Goal: Transaction & Acquisition: Purchase product/service

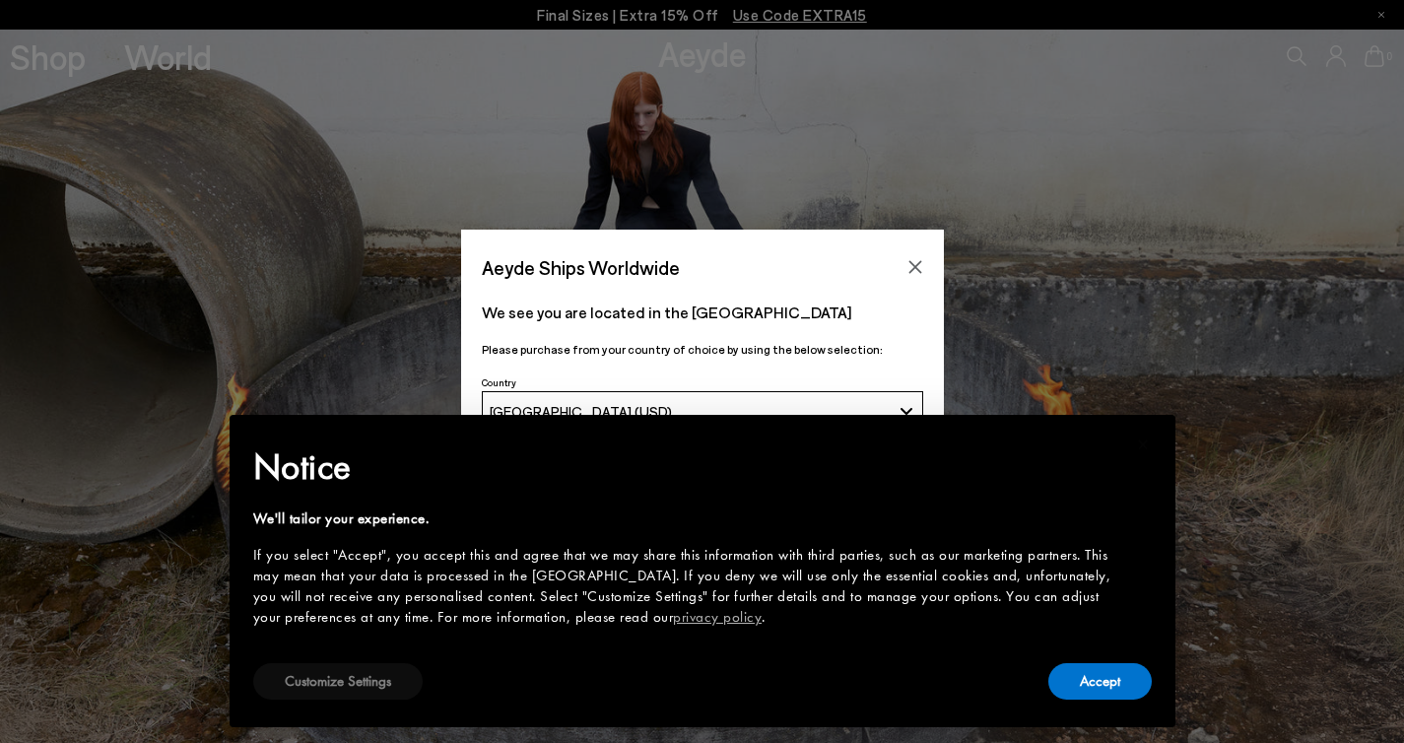
click at [387, 678] on button "Customize Settings" at bounding box center [337, 681] width 169 height 36
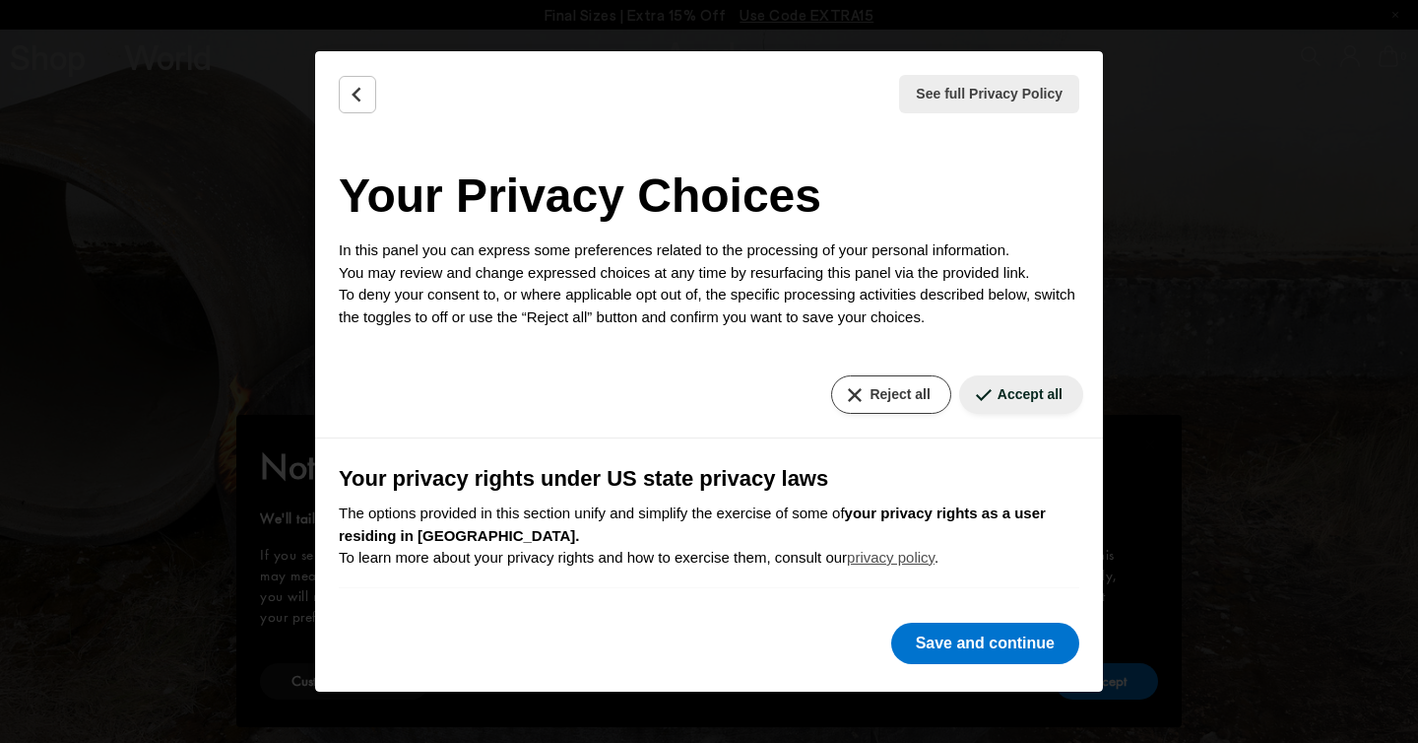
click at [862, 395] on button "Reject all" at bounding box center [890, 394] width 119 height 38
click at [866, 417] on div "Reject all Accept all" at bounding box center [709, 395] width 788 height 87
click at [840, 393] on button "Reject all" at bounding box center [890, 394] width 119 height 38
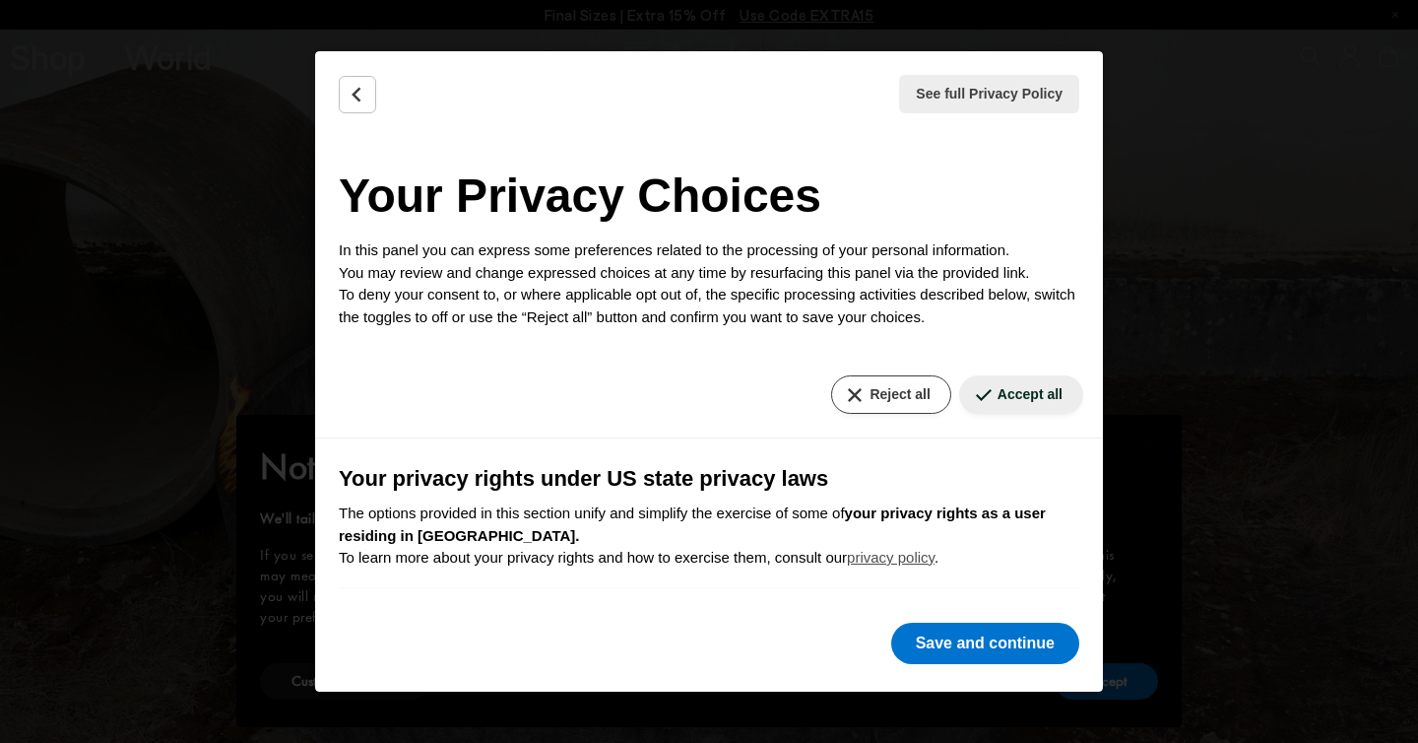
click at [840, 393] on button "Reject all" at bounding box center [890, 394] width 119 height 38
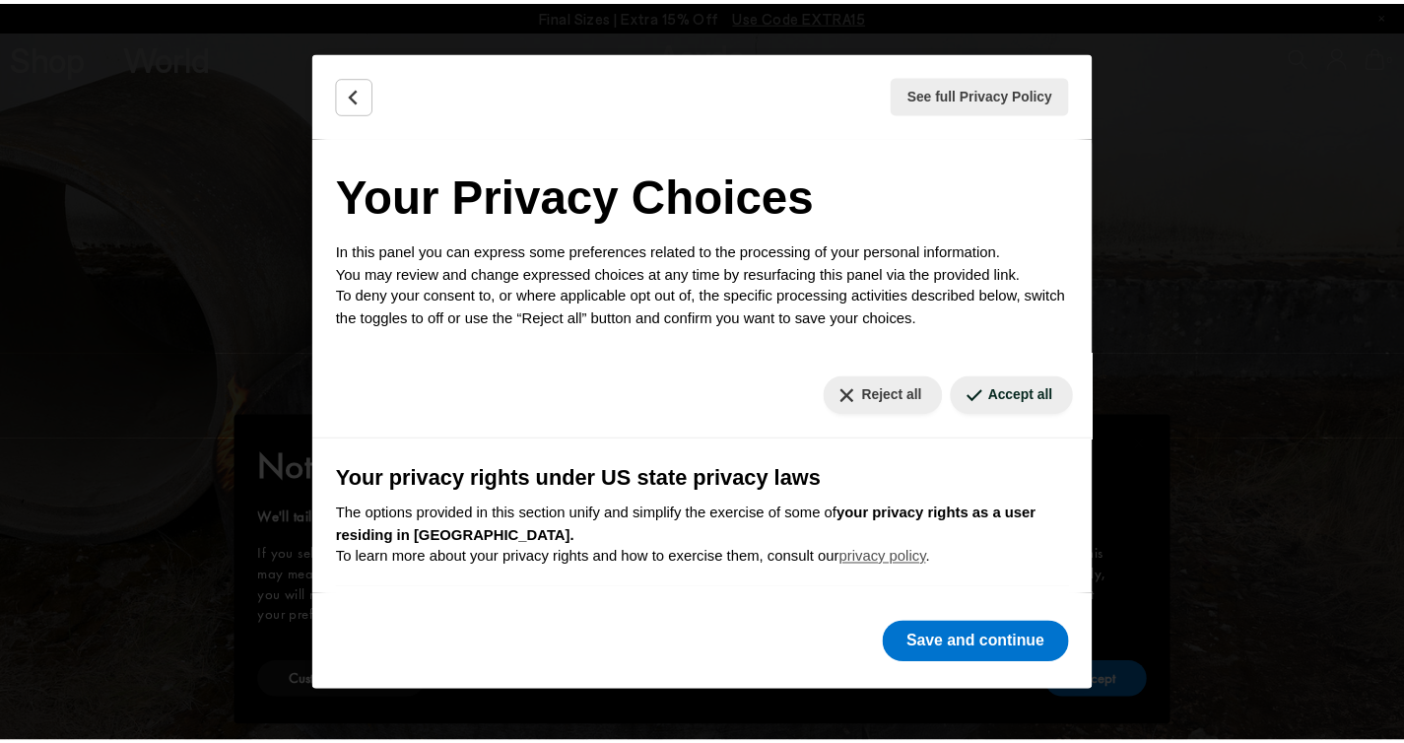
scroll to position [592, 0]
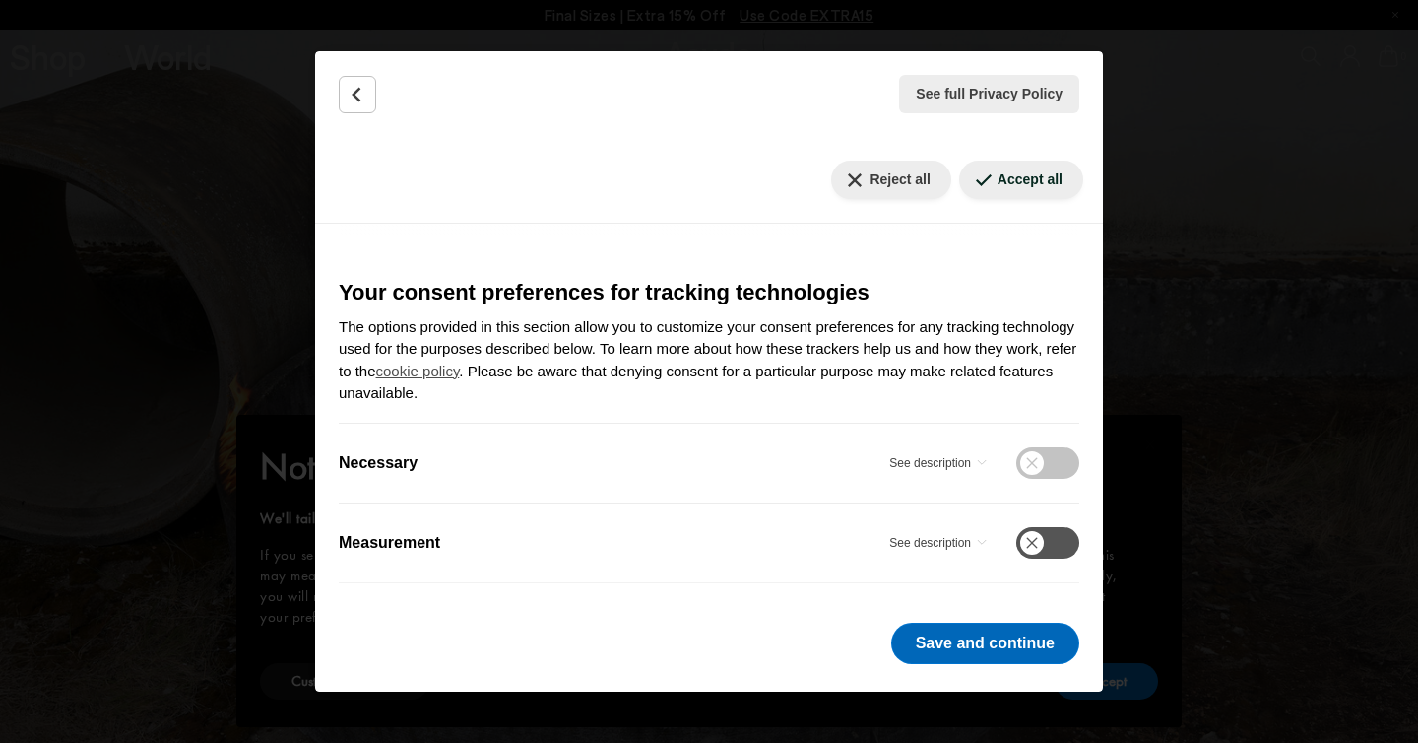
click at [1029, 653] on button "Save and continue" at bounding box center [985, 643] width 188 height 41
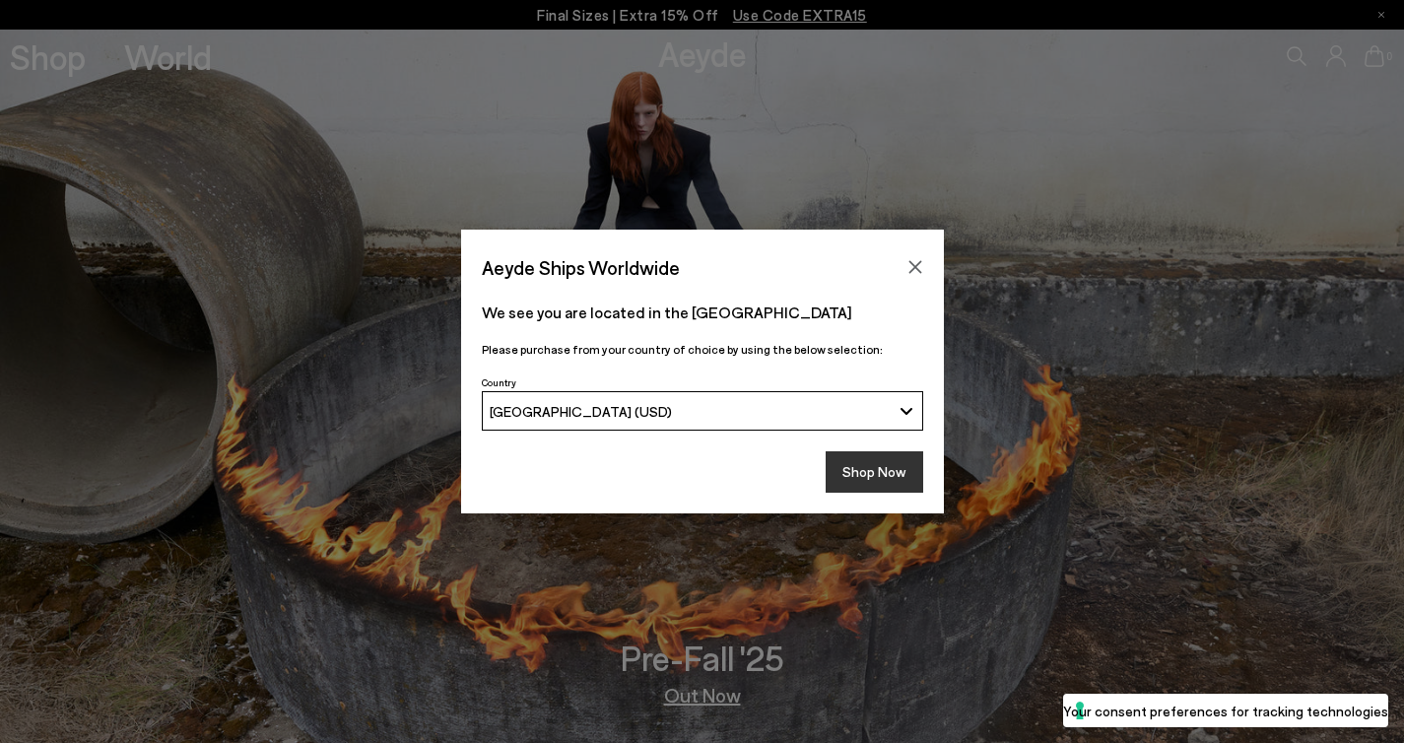
click at [873, 475] on button "Shop Now" at bounding box center [874, 471] width 98 height 41
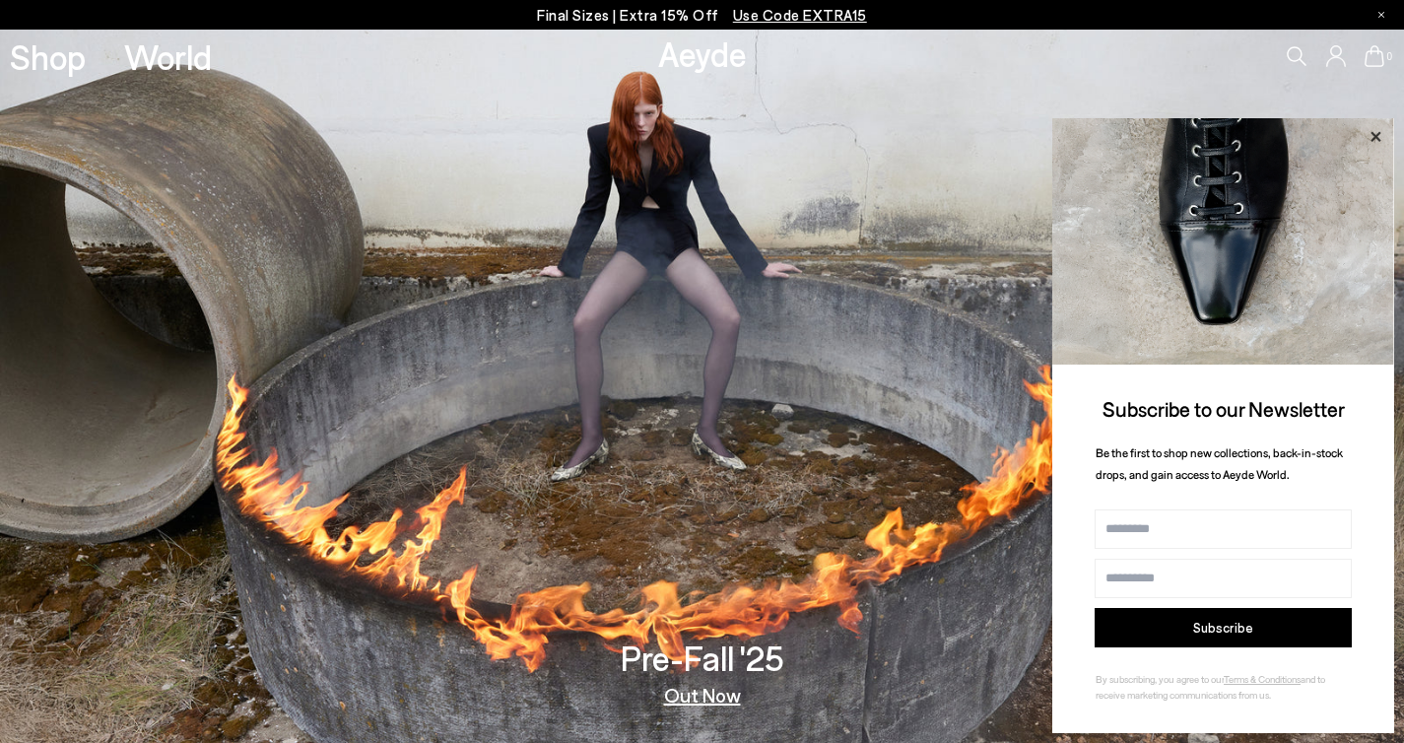
click at [1383, 145] on icon at bounding box center [1375, 137] width 26 height 26
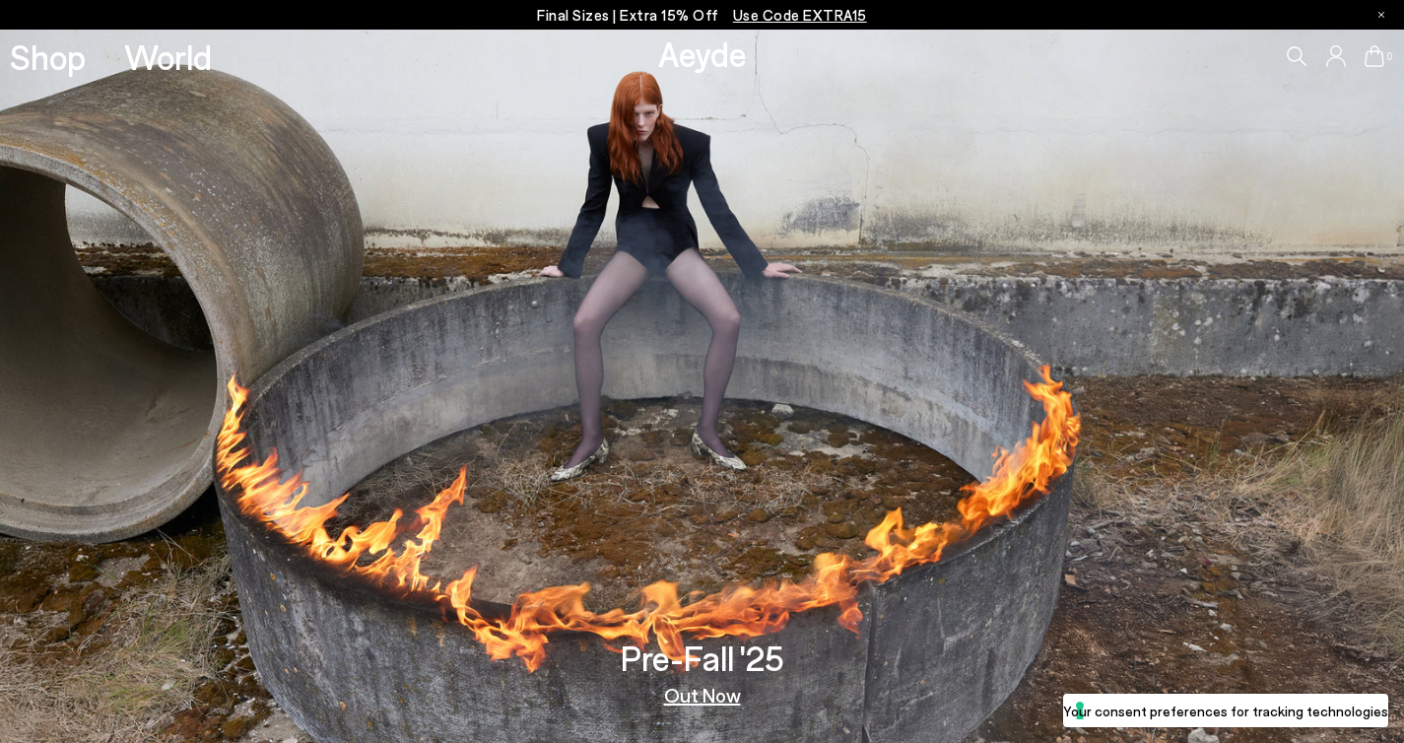
click at [1293, 55] on icon at bounding box center [1296, 56] width 20 height 20
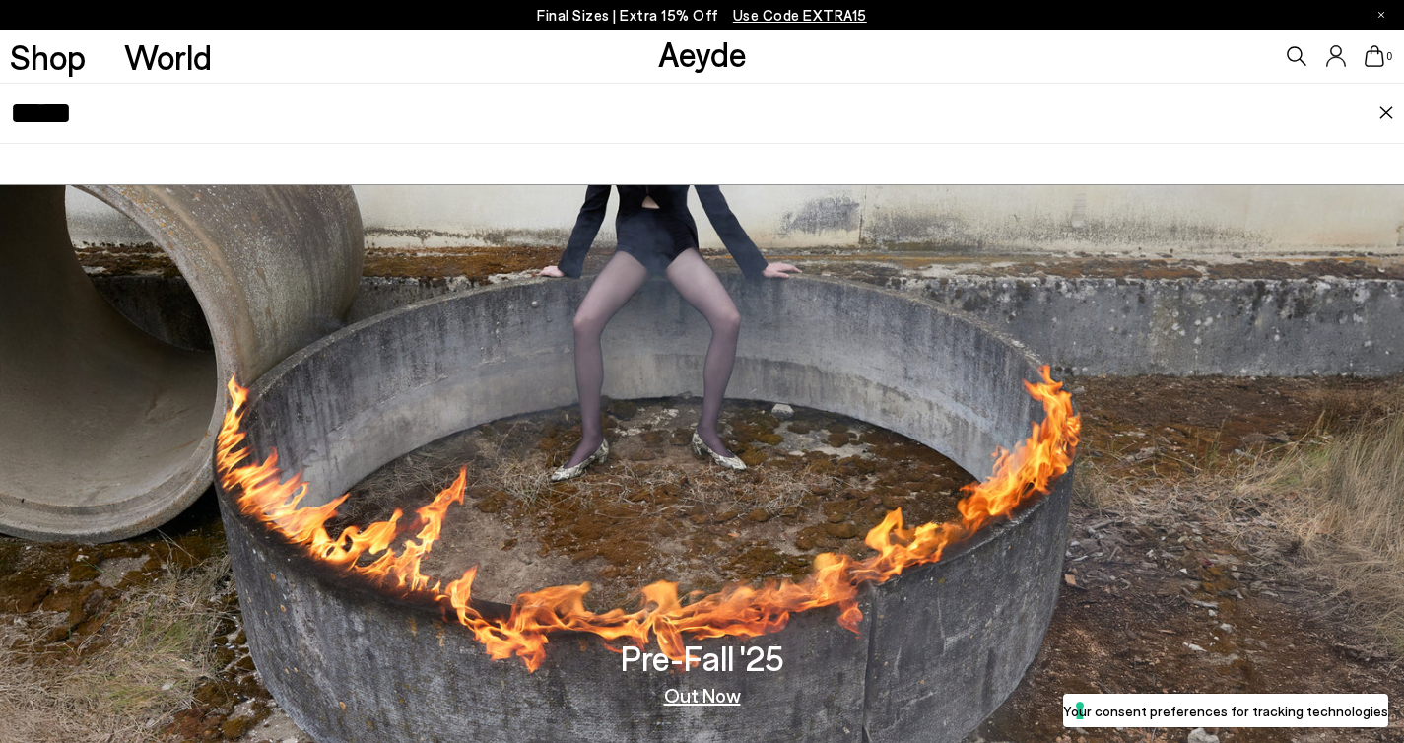
click at [1189, 136] on input "*****" at bounding box center [694, 113] width 1369 height 59
click at [1299, 53] on icon at bounding box center [1296, 56] width 20 height 20
click at [1303, 111] on input "*****" at bounding box center [694, 113] width 1369 height 59
type input "*****"
click at [1383, 113] on img at bounding box center [1386, 113] width 16 height 14
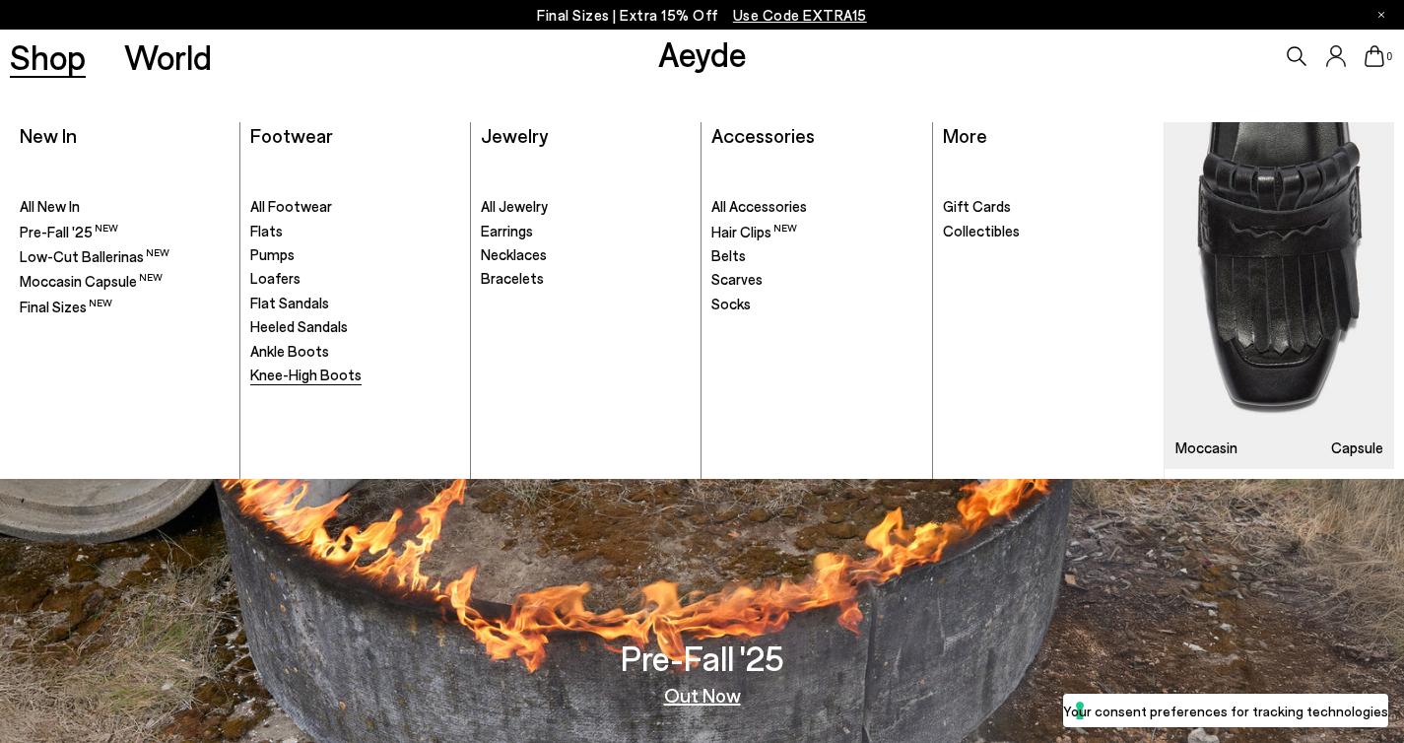
click at [339, 366] on span "Knee-High Boots" at bounding box center [305, 374] width 111 height 18
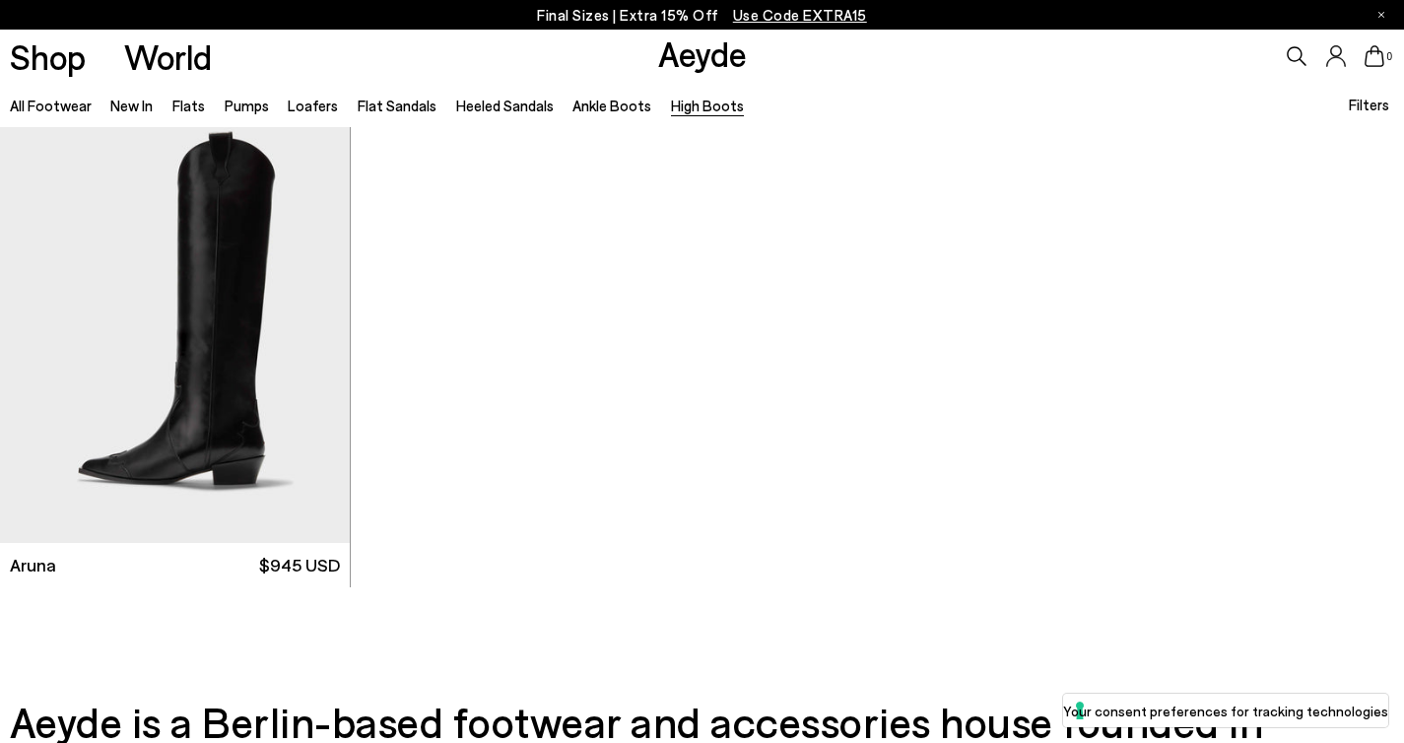
scroll to position [954, 0]
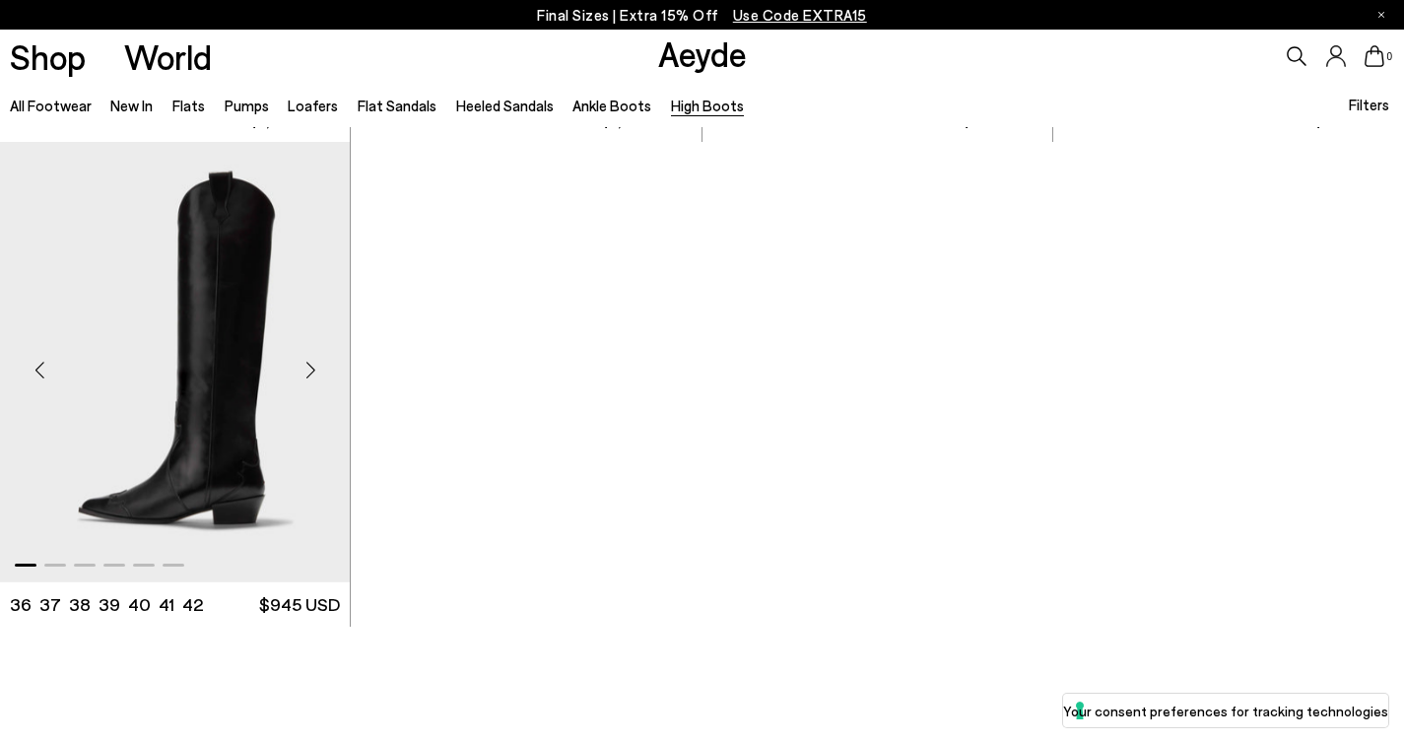
click at [310, 365] on div "Next slide" at bounding box center [310, 370] width 59 height 59
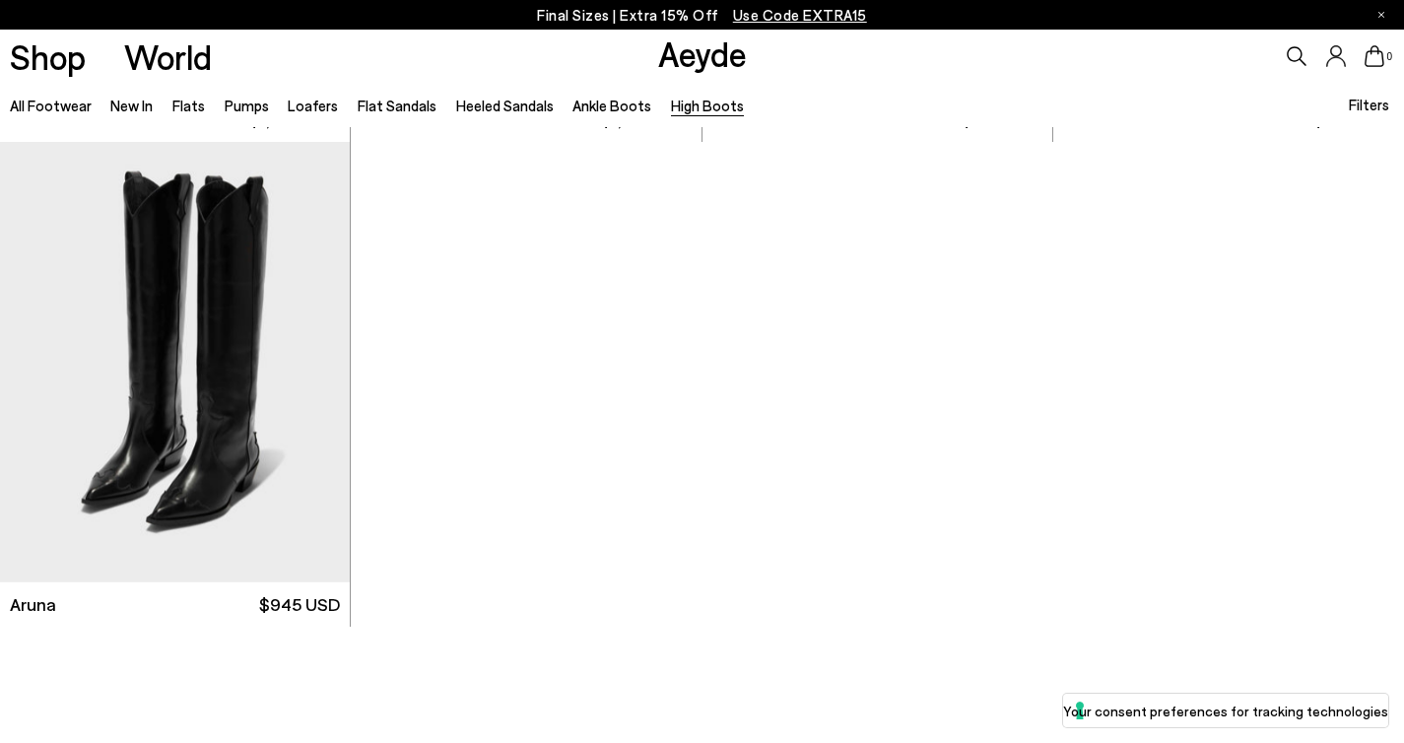
click at [1298, 54] on icon at bounding box center [1296, 56] width 20 height 20
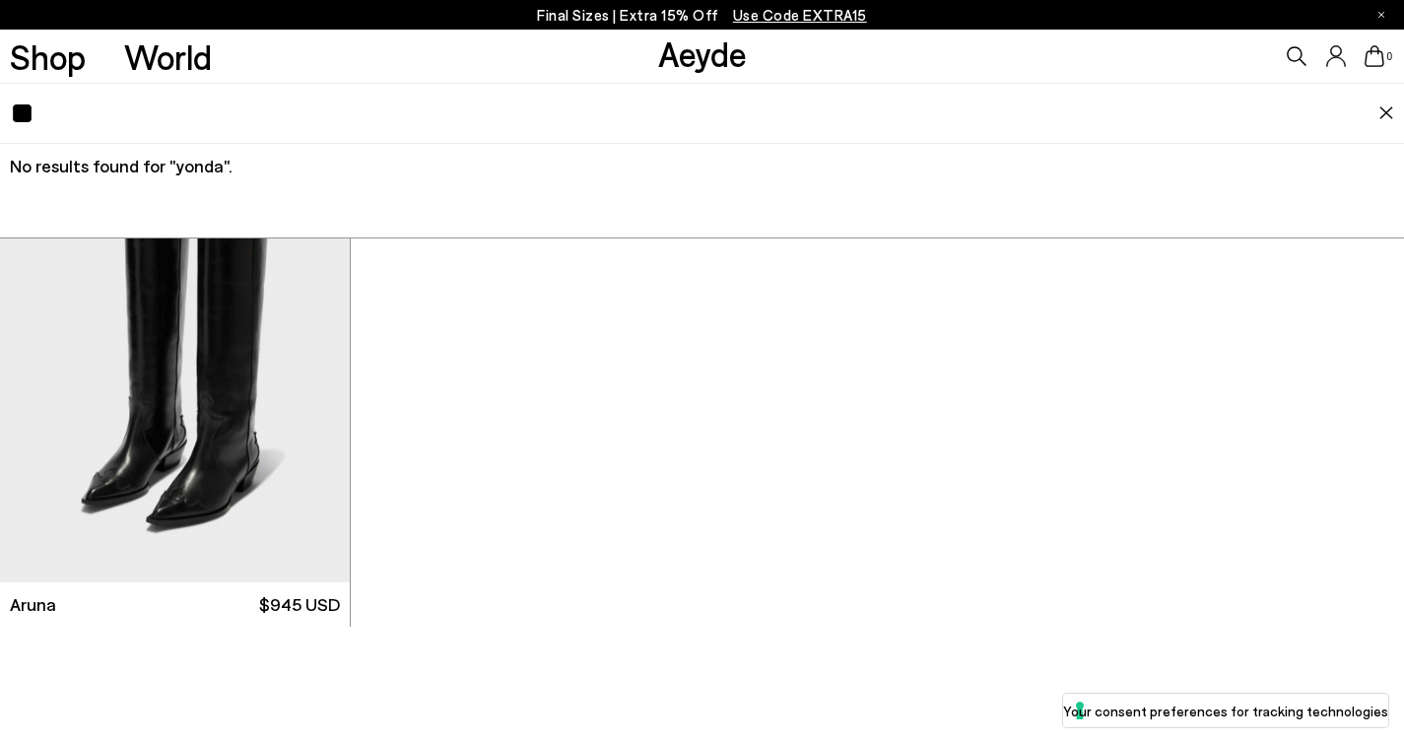
type input "*"
type input "*****"
